Goal: Task Accomplishment & Management: Use online tool/utility

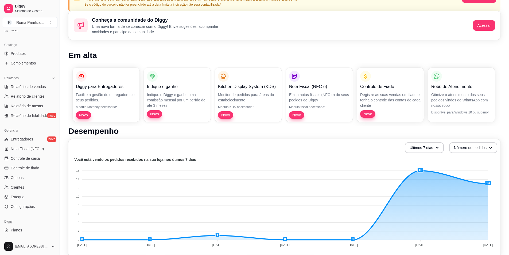
scroll to position [130, 0]
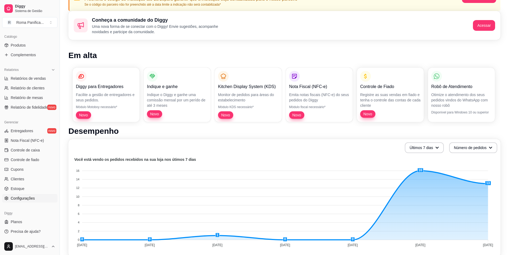
click at [27, 199] on span "Configurações" at bounding box center [23, 197] width 24 height 5
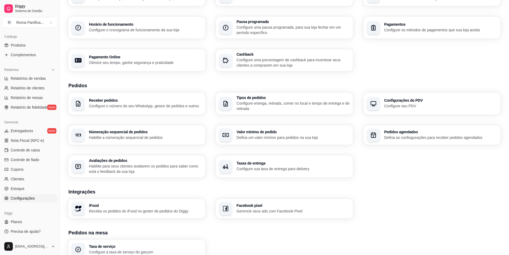
scroll to position [112, 0]
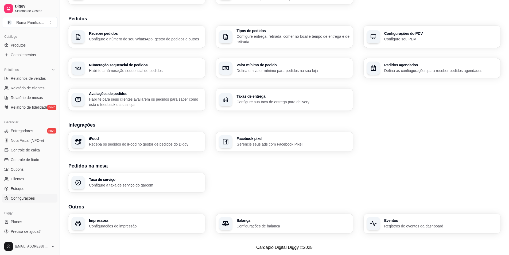
click at [146, 146] on p "Receba os pedidos do iFood no gestor de pedidos do Diggy" at bounding box center [145, 143] width 113 height 5
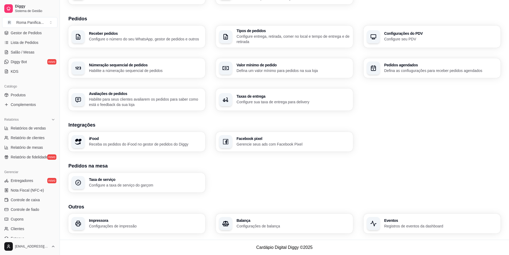
scroll to position [23, 0]
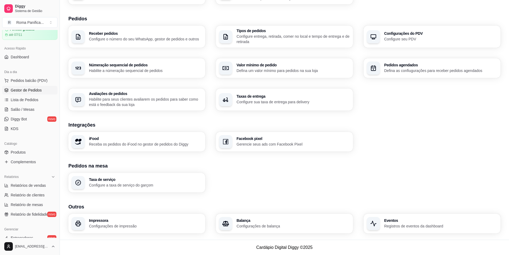
click at [28, 90] on span "Gestor de Pedidos" at bounding box center [26, 89] width 31 height 5
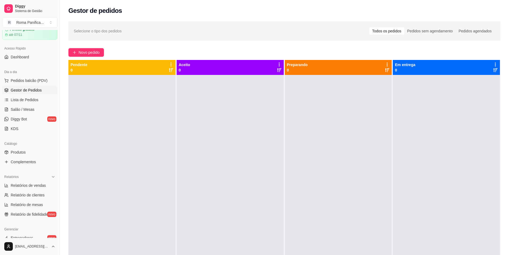
click at [78, 60] on div "Selecione o tipo dos pedidos Todos os pedidos Pedidos sem agendamento Pedidos a…" at bounding box center [284, 169] width 449 height 303
click at [79, 55] on span "Novo pedido" at bounding box center [89, 52] width 21 height 6
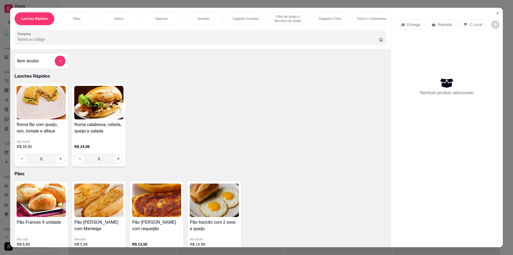
drag, startPoint x: 203, startPoint y: 93, endPoint x: 210, endPoint y: 90, distance: 7.7
click at [202, 95] on div "Roma file com queijo, ovo, tomate e alface R$ 39,90 R$ 28,90 0 Roma calabresa, …" at bounding box center [200, 125] width 372 height 83
click at [409, 25] on p "Entrega" at bounding box center [413, 24] width 13 height 5
click at [59, 161] on icon "increase-product-quantity" at bounding box center [61, 159] width 4 height 4
type input "1"
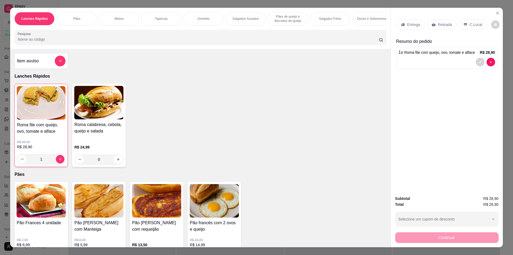
click at [409, 28] on div "Entrega" at bounding box center [410, 25] width 29 height 10
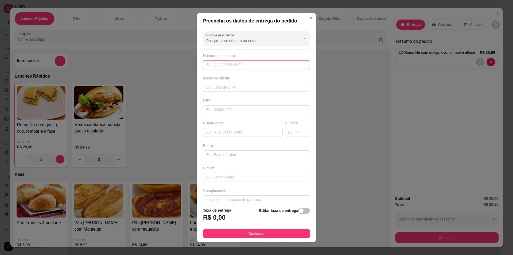
click at [227, 65] on input "text" at bounding box center [256, 64] width 107 height 9
type input "[PHONE_NUMBER]"
click at [230, 84] on input "text" at bounding box center [256, 87] width 107 height 9
click at [239, 68] on input "[PHONE_NUMBER]" at bounding box center [256, 64] width 107 height 9
click at [226, 107] on input "text" at bounding box center [256, 109] width 107 height 9
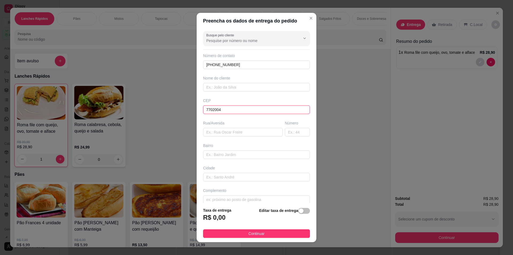
type input "77020040"
type input "Quadra ACSV SE 12"
type input "Plano Diretor Sul"
type input "Palmas"
type input "77020040"
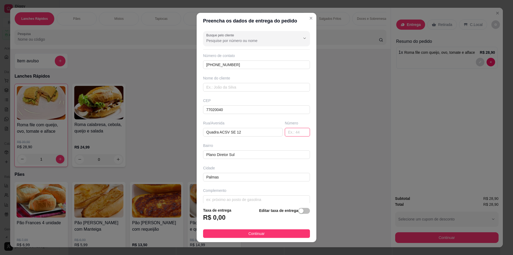
click at [285, 131] on input "text" at bounding box center [297, 132] width 25 height 9
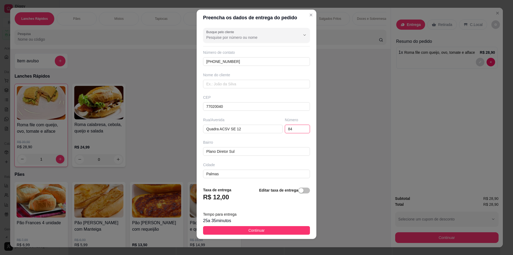
scroll to position [4, 0]
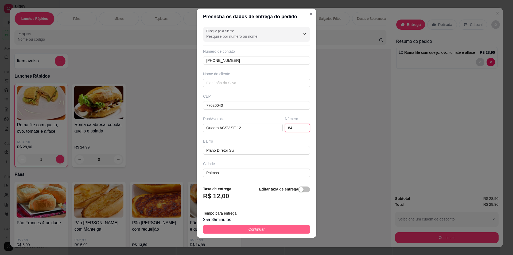
type input "84"
click at [253, 228] on span "Continuar" at bounding box center [256, 229] width 16 height 6
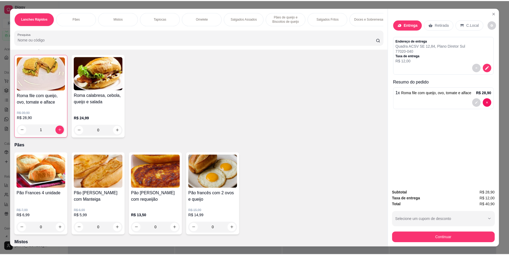
scroll to position [0, 0]
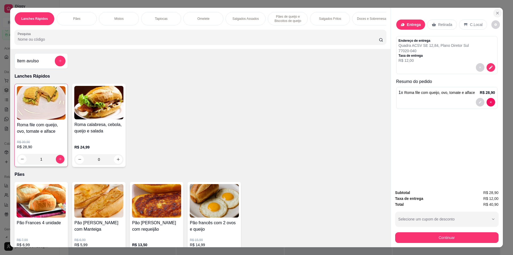
click at [496, 11] on icon "Close" at bounding box center [497, 13] width 4 height 4
